Goal: Check status: Check status

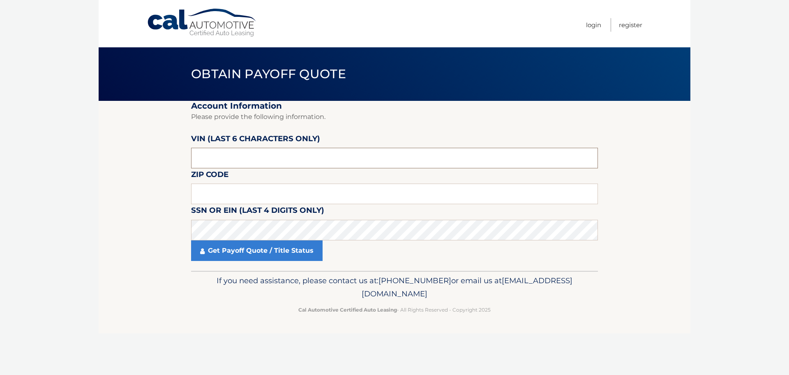
click at [237, 155] on input "text" at bounding box center [394, 158] width 407 height 21
paste input "405059"
type input "405059"
click at [229, 192] on input "text" at bounding box center [394, 193] width 407 height 21
type input "19026"
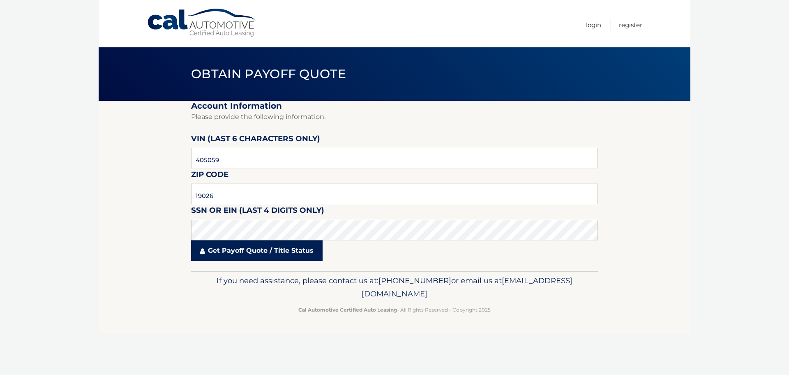
click at [234, 250] on link "Get Payoff Quote / Title Status" at bounding box center [257, 250] width 132 height 21
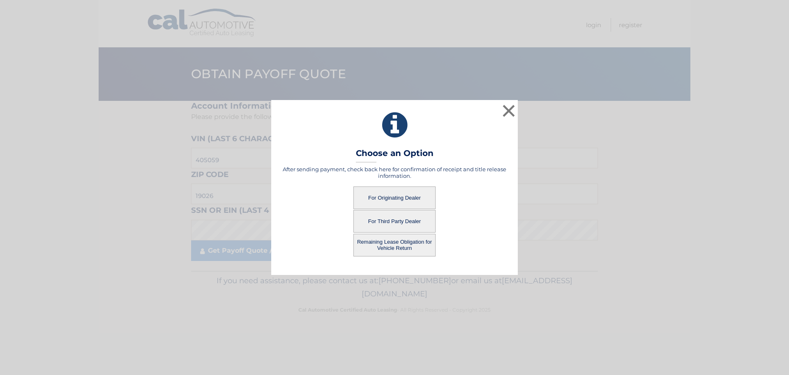
click at [396, 192] on button "For Originating Dealer" at bounding box center [395, 197] width 82 height 23
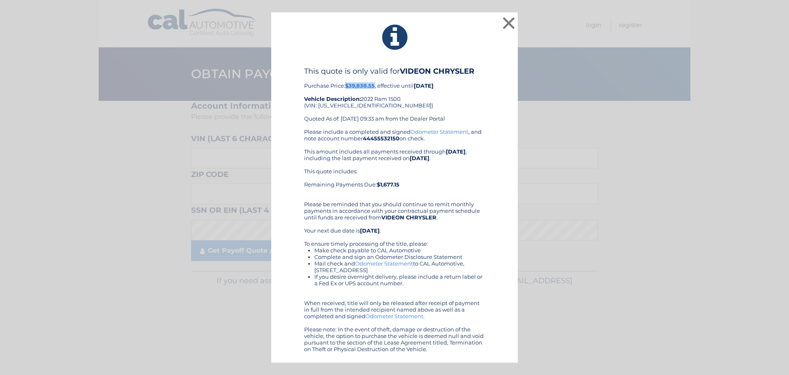
drag, startPoint x: 347, startPoint y: 86, endPoint x: 375, endPoint y: 84, distance: 28.8
click at [375, 84] on b "$39,838.55" at bounding box center [360, 85] width 30 height 7
copy b "$39,838.55"
